Goal: Information Seeking & Learning: Learn about a topic

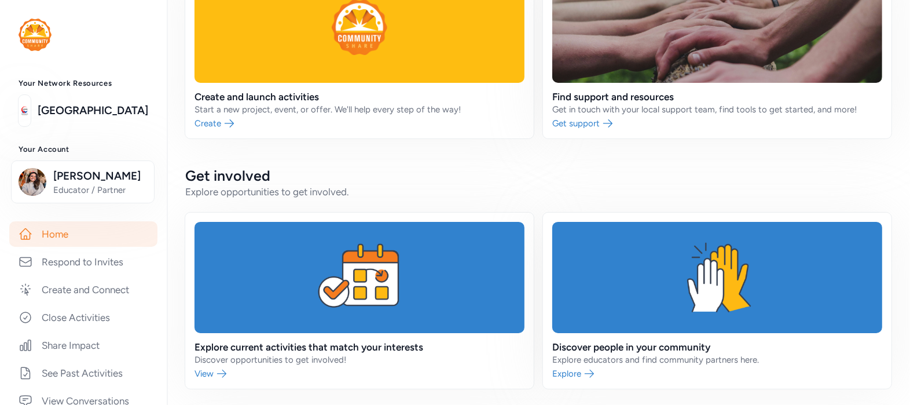
scroll to position [94, 0]
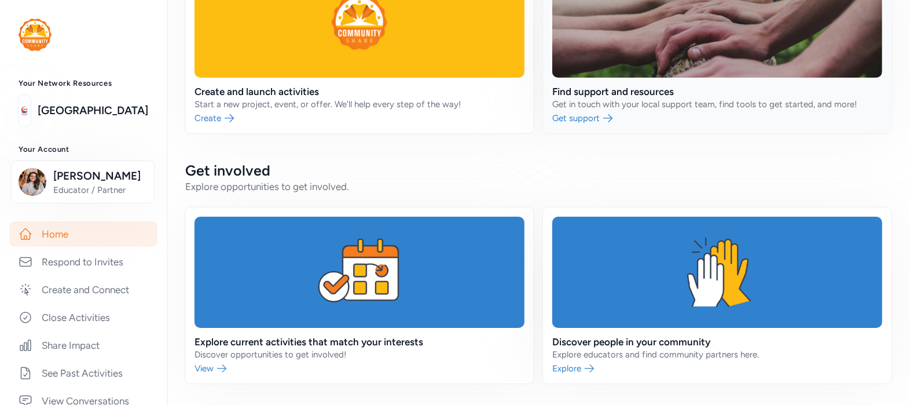
click at [602, 115] on link at bounding box center [717, 45] width 348 height 176
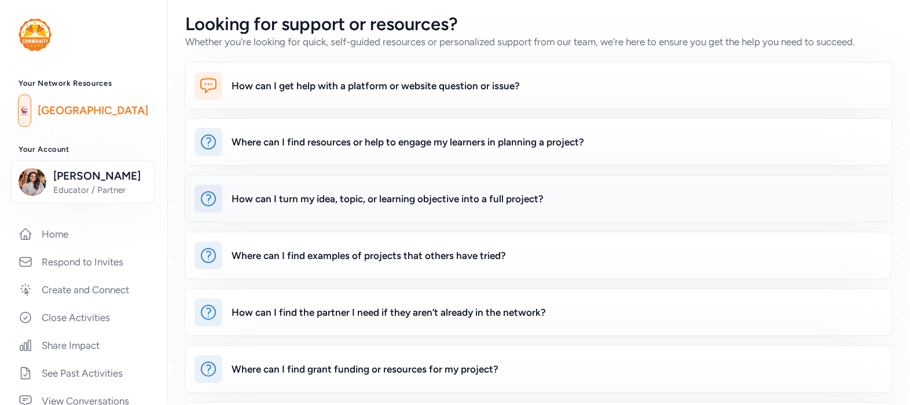
click at [514, 199] on div "How can I turn my idea, topic, or learning objective into a full project?" at bounding box center [388, 199] width 312 height 14
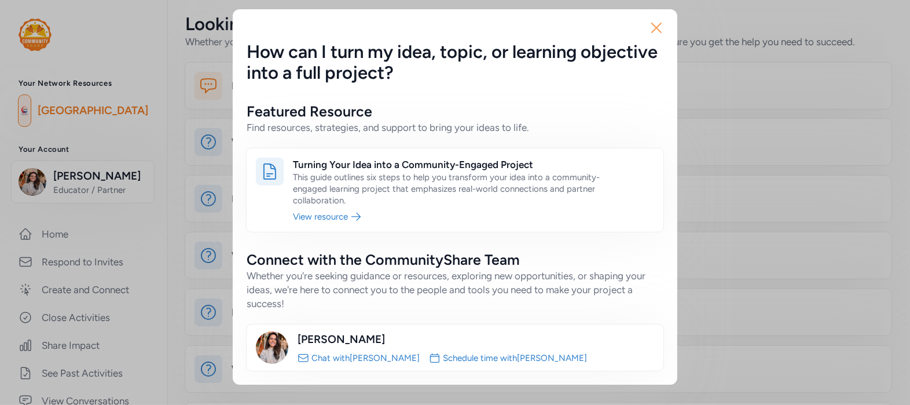
click at [658, 27] on icon "button" at bounding box center [656, 28] width 19 height 19
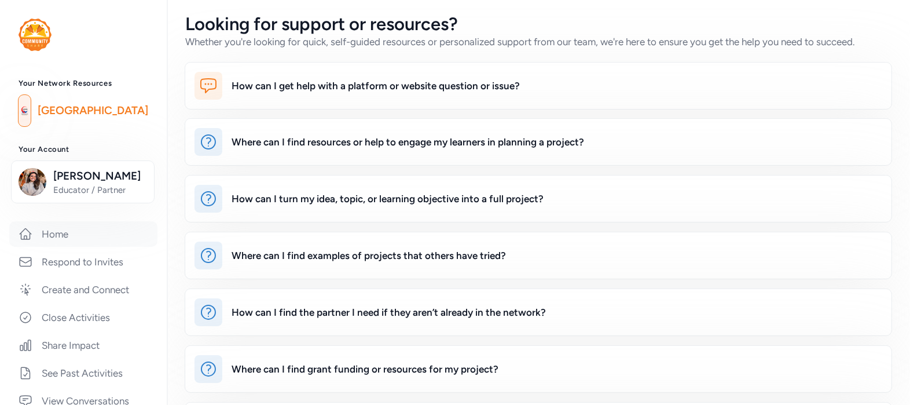
click at [81, 238] on link "Home" at bounding box center [83, 233] width 148 height 25
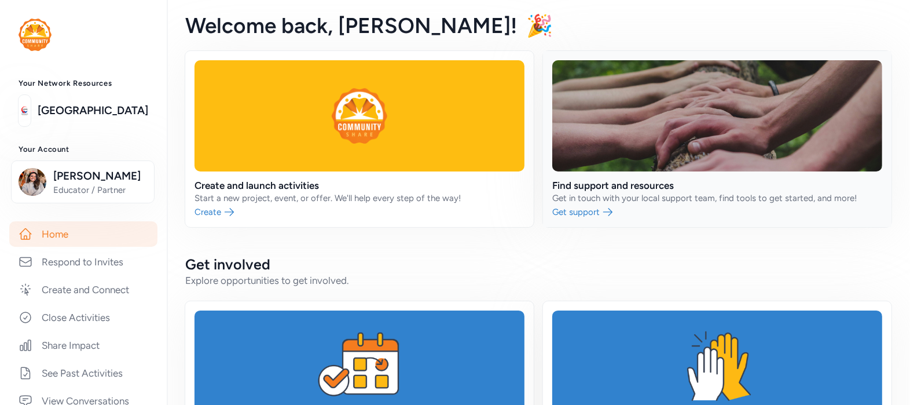
click at [608, 180] on link at bounding box center [717, 139] width 348 height 176
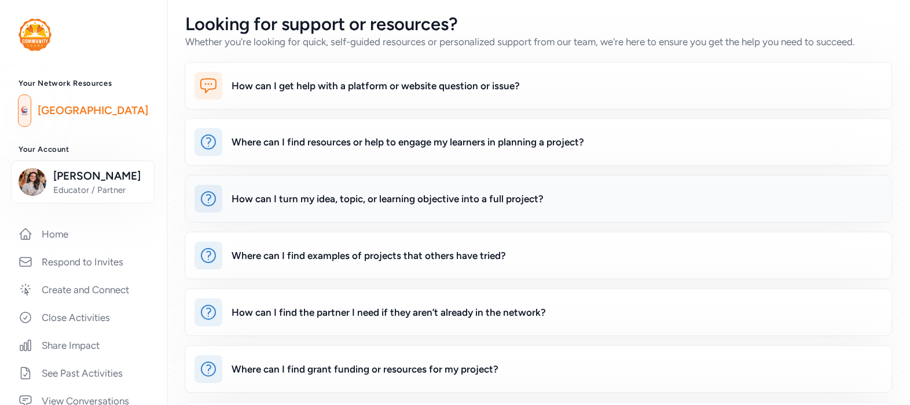
click at [325, 199] on div "How can I turn my idea, topic, or learning objective into a full project?" at bounding box center [388, 199] width 312 height 14
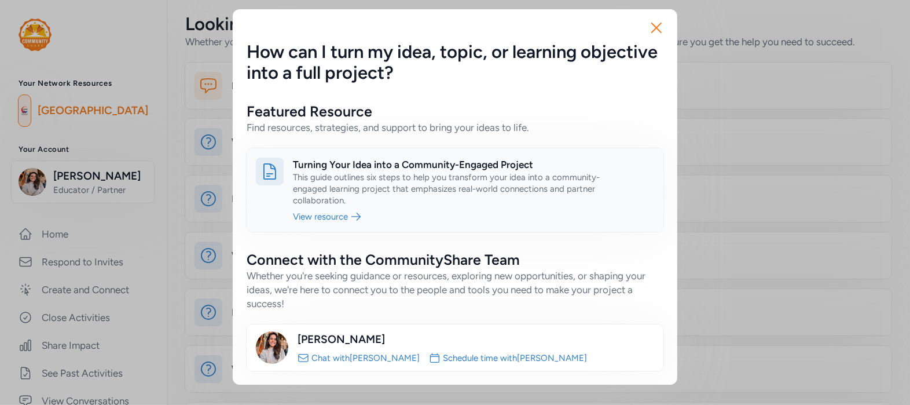
click at [314, 215] on link at bounding box center [455, 189] width 417 height 83
click at [665, 24] on icon "button" at bounding box center [656, 28] width 19 height 19
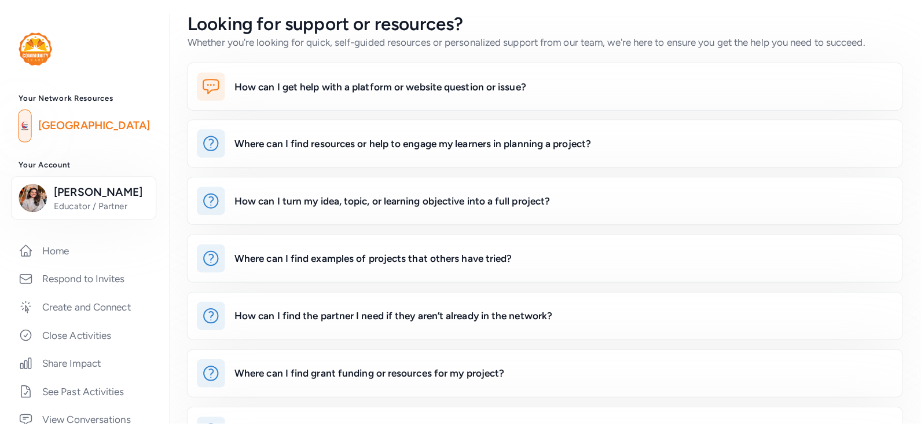
scroll to position [13, 0]
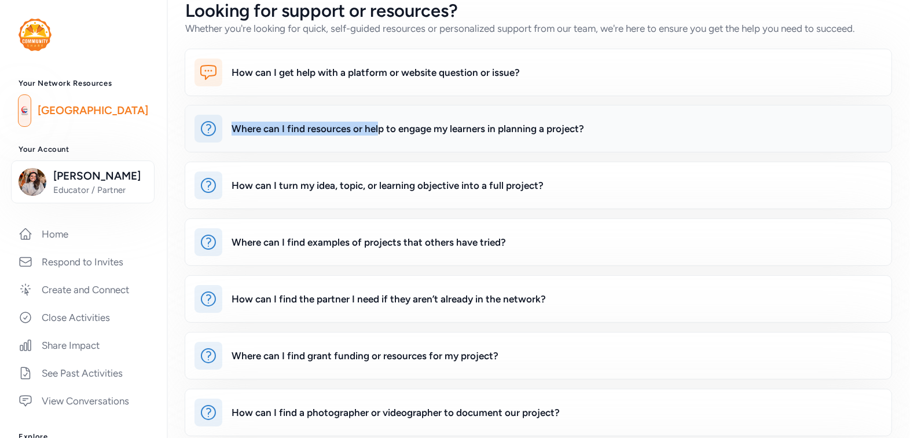
click at [378, 122] on div "Where can I find resources or help to engage my learners in planning a project?" at bounding box center [408, 129] width 352 height 14
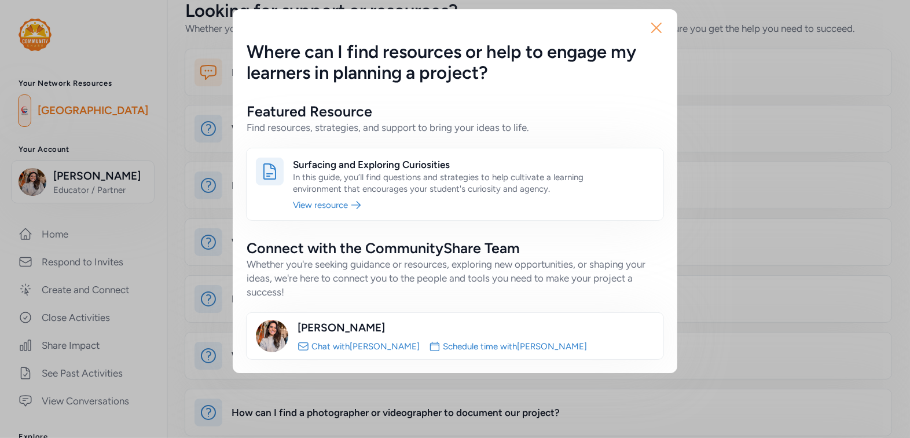
click at [653, 24] on icon "button" at bounding box center [656, 27] width 9 height 9
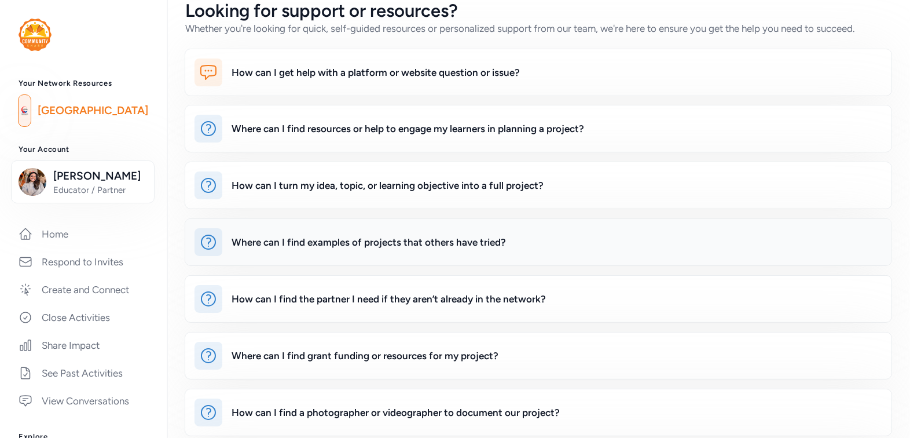
click at [420, 244] on div "Where can I find examples of projects that others have tried?" at bounding box center [369, 242] width 274 height 14
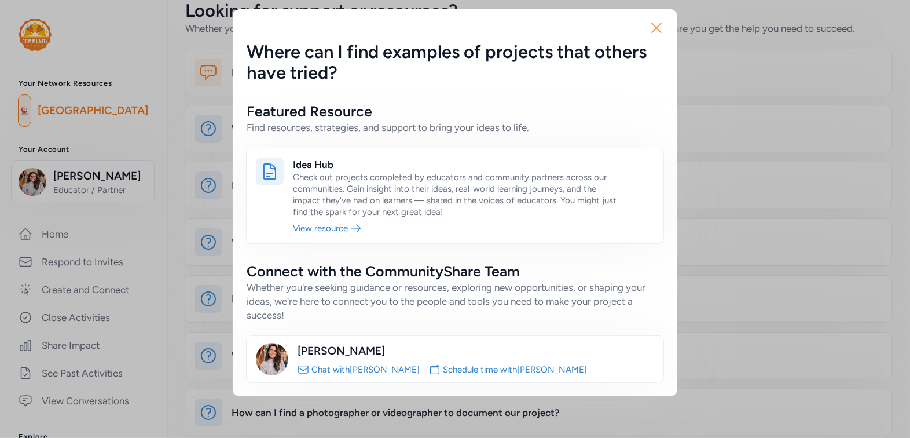
click at [656, 32] on icon "button" at bounding box center [656, 28] width 19 height 19
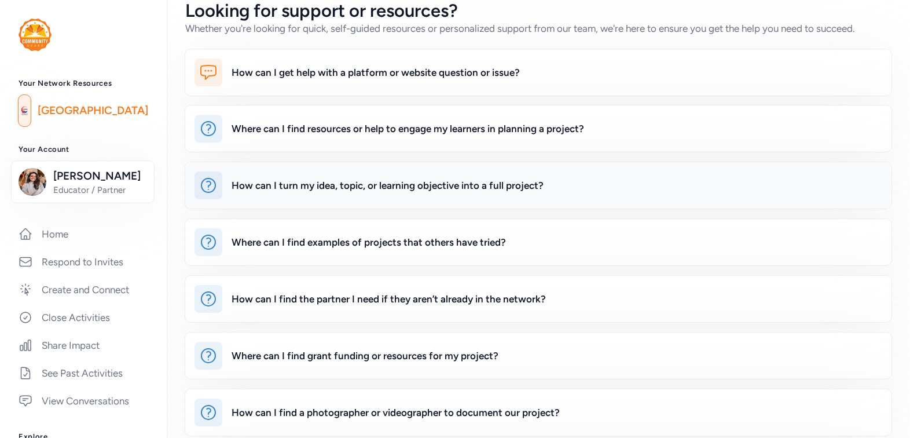
click at [499, 189] on div "How can I turn my idea, topic, or learning objective into a full project?" at bounding box center [388, 185] width 312 height 14
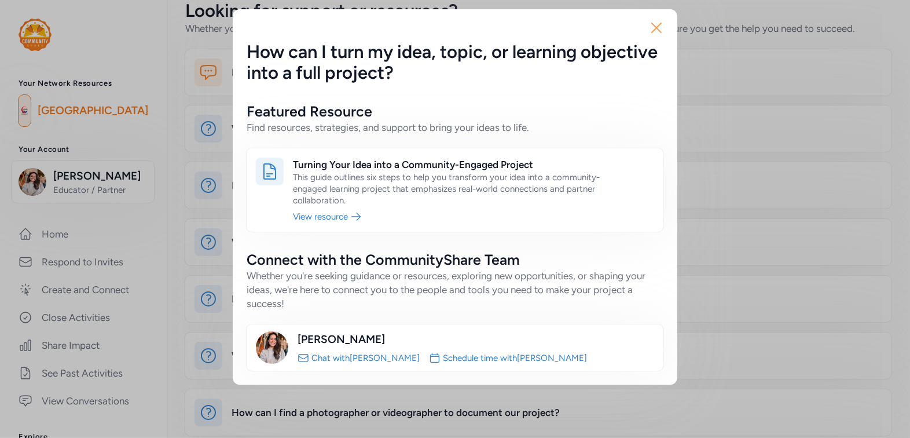
click at [662, 28] on icon "button" at bounding box center [656, 28] width 19 height 19
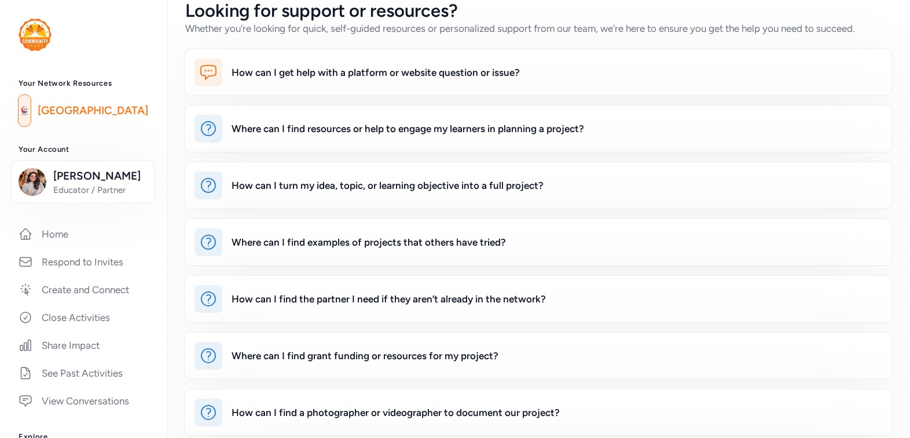
click at [662, 28] on div "Whether you're looking for quick, self-guided resources or personalized support…" at bounding box center [520, 28] width 670 height 14
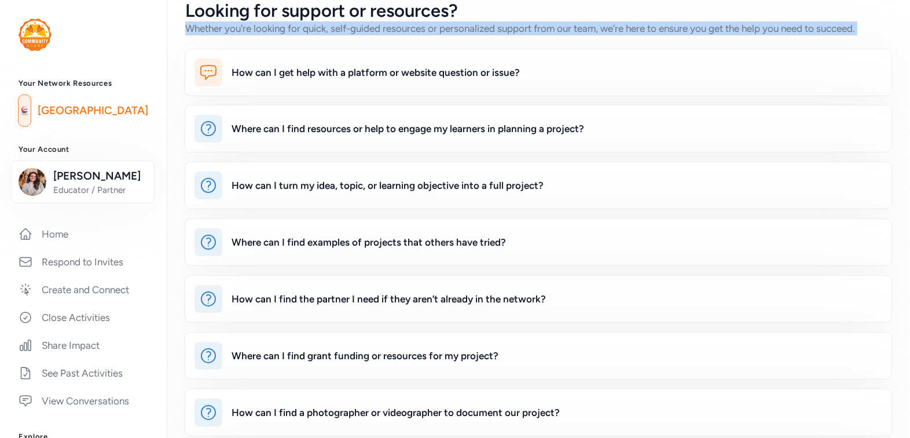
click at [662, 28] on div "Whether you're looking for quick, self-guided resources or personalized support…" at bounding box center [520, 28] width 670 height 14
click at [625, 41] on div "Looking for support or resources? Whether you're looking for quick, self-guided…" at bounding box center [538, 18] width 743 height 63
